Goal: Find contact information: Find contact information

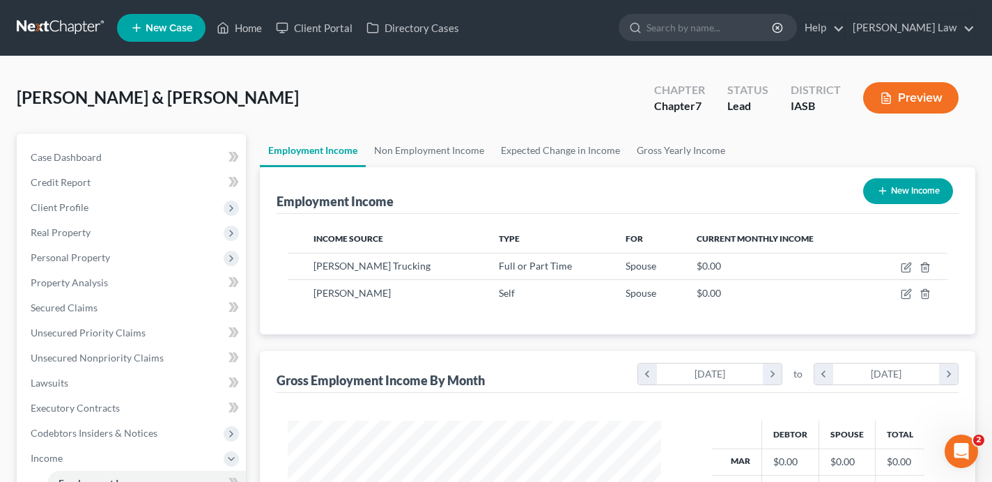
scroll to position [249, 401]
click at [252, 33] on link "Home" at bounding box center [239, 27] width 59 height 25
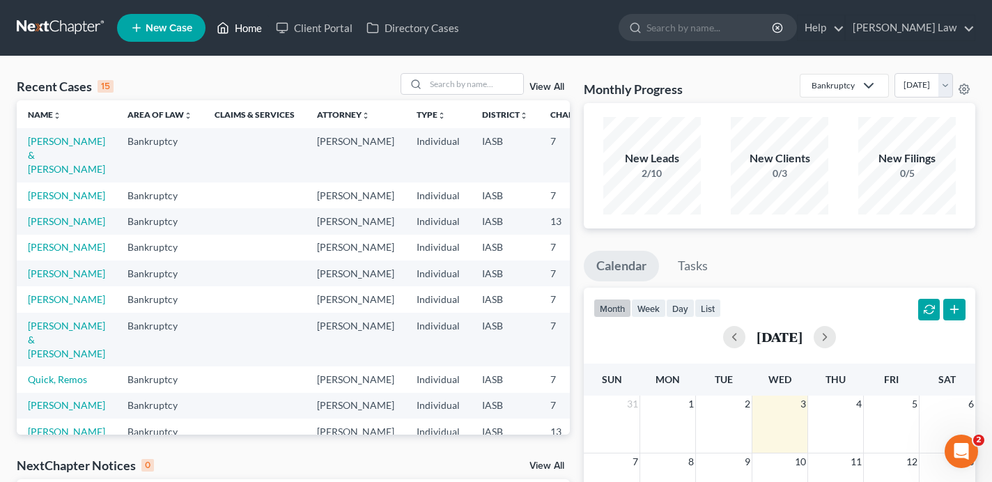
click at [242, 24] on link "Home" at bounding box center [239, 27] width 59 height 25
click at [453, 86] on input "search" at bounding box center [475, 84] width 98 height 20
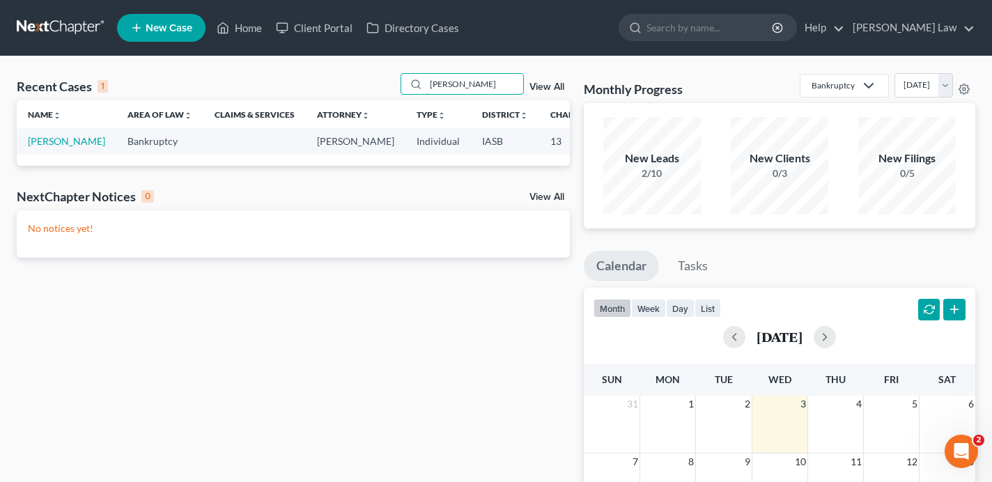
type input "[PERSON_NAME]"
click at [40, 147] on td "[PERSON_NAME]" at bounding box center [67, 141] width 100 height 26
click at [41, 147] on link "[PERSON_NAME]" at bounding box center [66, 141] width 77 height 12
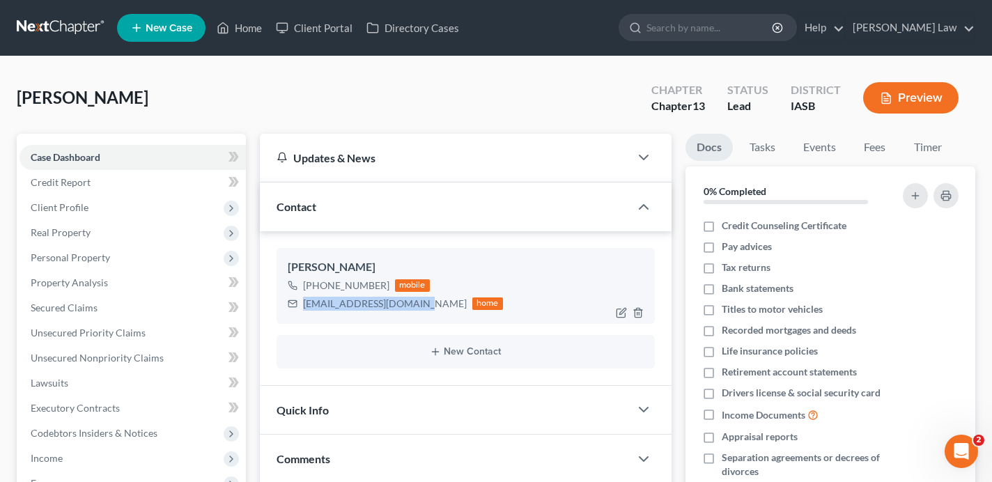
drag, startPoint x: 417, startPoint y: 304, endPoint x: 302, endPoint y: 305, distance: 114.3
click at [302, 305] on div "[EMAIL_ADDRESS][DOMAIN_NAME] home" at bounding box center [395, 304] width 215 height 18
copy div "[EMAIL_ADDRESS][DOMAIN_NAME]"
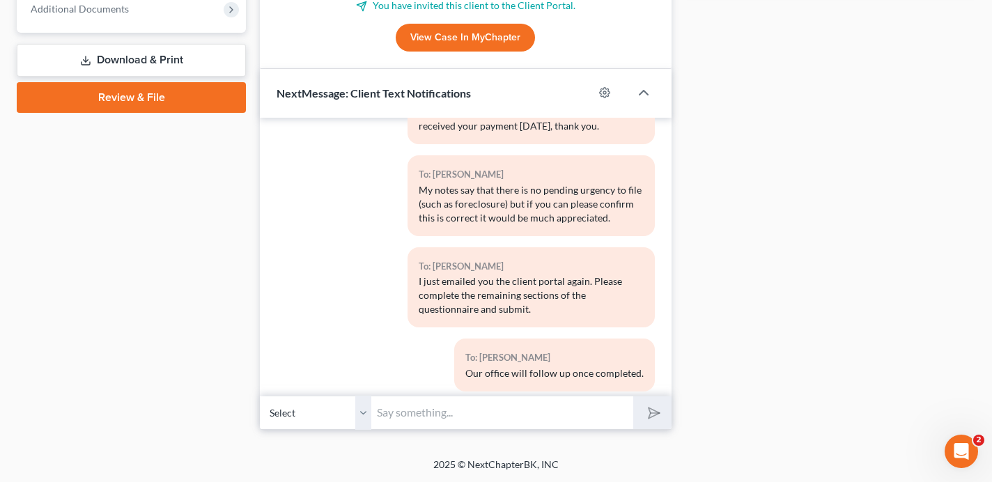
scroll to position [245, 0]
